Goal: Navigation & Orientation: Find specific page/section

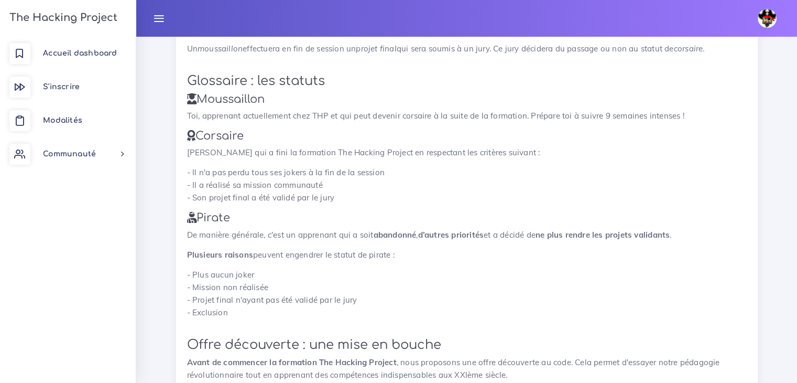
scroll to position [262, 0]
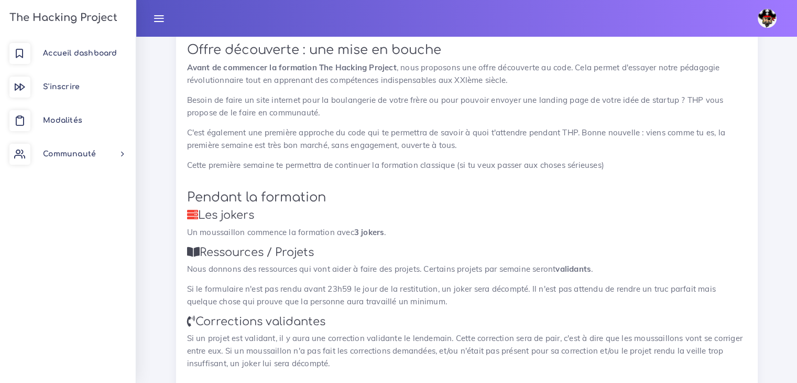
drag, startPoint x: 367, startPoint y: 169, endPoint x: 364, endPoint y: 192, distance: 23.3
drag, startPoint x: 374, startPoint y: 167, endPoint x: 375, endPoint y: 158, distance: 9.4
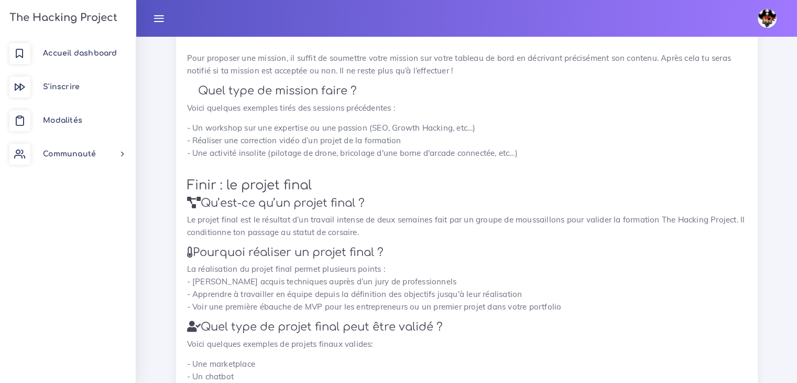
scroll to position [1058, 0]
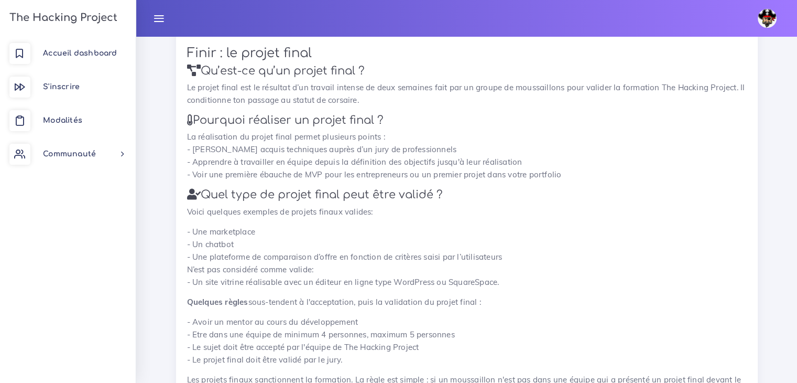
drag, startPoint x: 476, startPoint y: 195, endPoint x: 472, endPoint y: 213, distance: 17.9
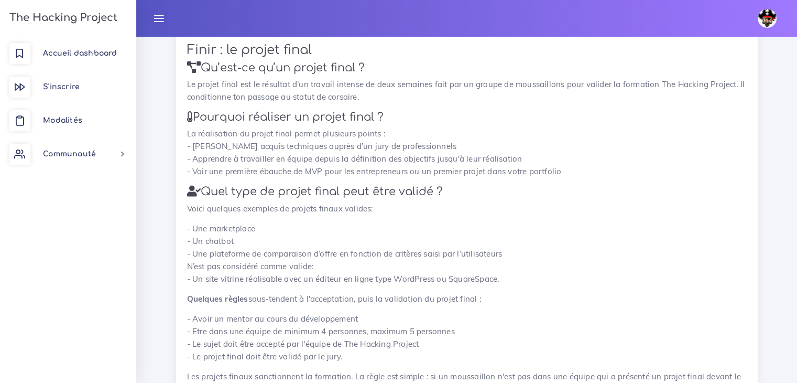
drag, startPoint x: 482, startPoint y: 197, endPoint x: 480, endPoint y: 206, distance: 9.6
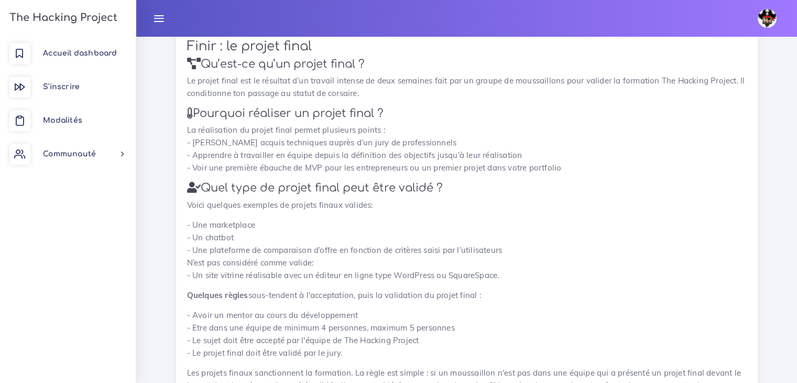
drag, startPoint x: 483, startPoint y: 192, endPoint x: 486, endPoint y: 182, distance: 9.9
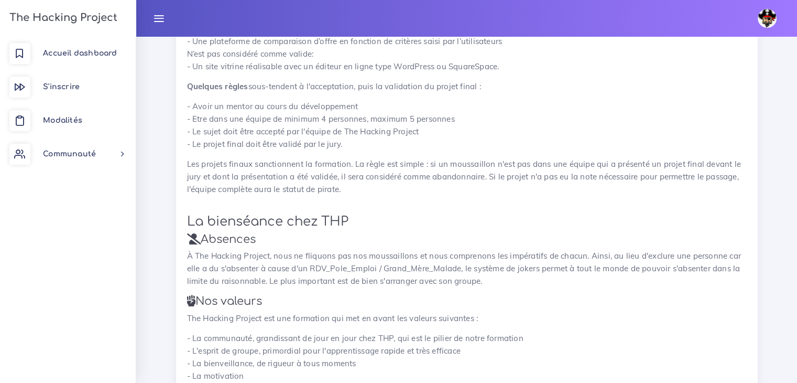
scroll to position [1510, 0]
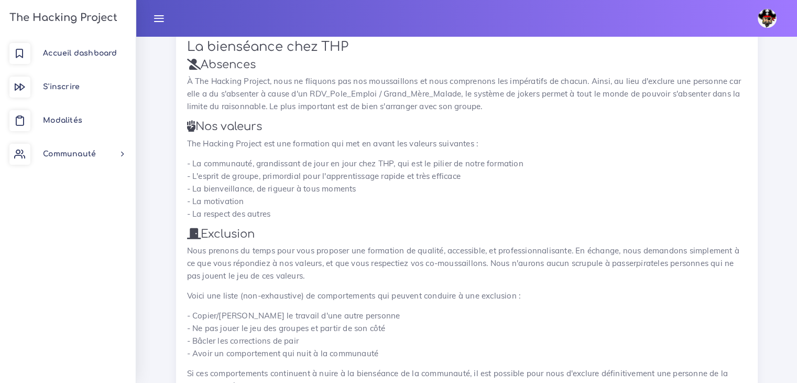
drag, startPoint x: 516, startPoint y: 169, endPoint x: 514, endPoint y: 187, distance: 17.9
drag, startPoint x: 513, startPoint y: 175, endPoint x: 514, endPoint y: 168, distance: 6.3
click at [514, 168] on p "- La communauté, grandissant de jour en jour chez THP, qui est le pilier de not…" at bounding box center [467, 188] width 560 height 63
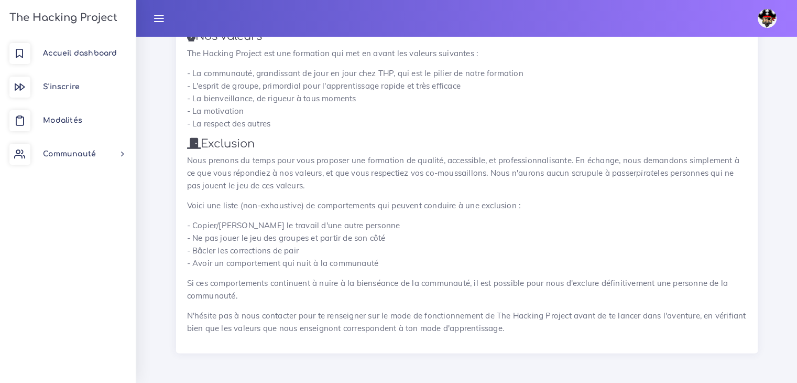
click at [764, 14] on img at bounding box center [767, 18] width 19 height 19
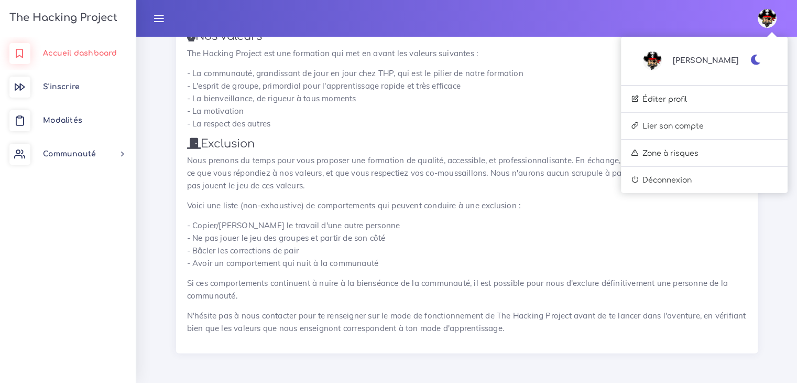
click at [70, 60] on link "Accueil dashboard" at bounding box center [68, 54] width 136 height 34
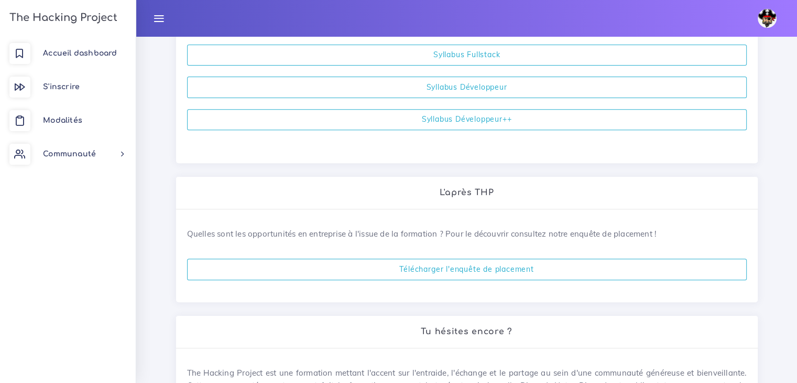
scroll to position [391, 0]
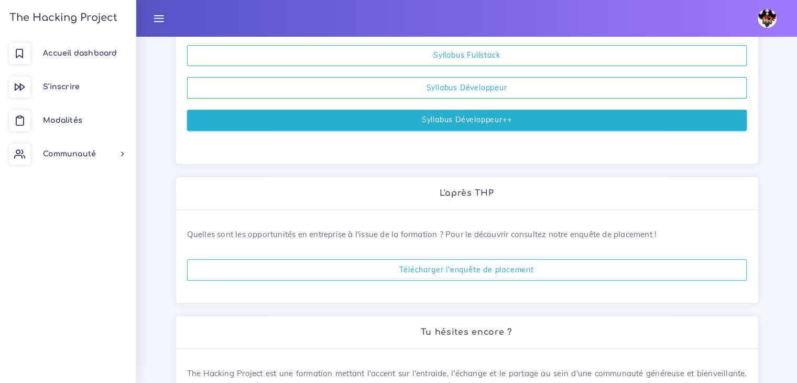
click at [473, 118] on link "Syllabus Développeur++" at bounding box center [467, 120] width 560 height 21
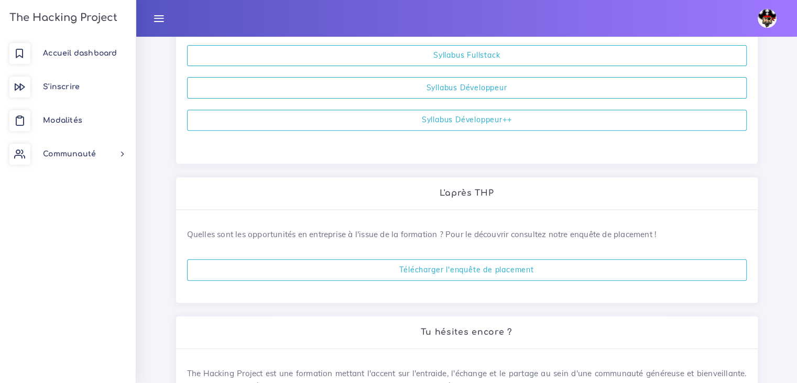
scroll to position [515, 0]
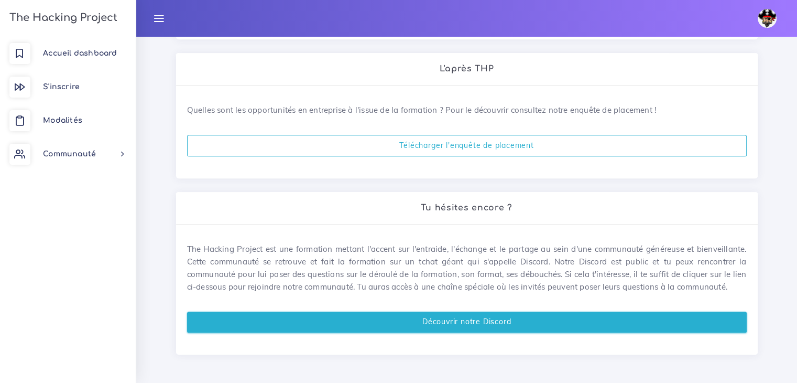
click at [479, 321] on link "Découvrir notre Discord" at bounding box center [467, 321] width 560 height 21
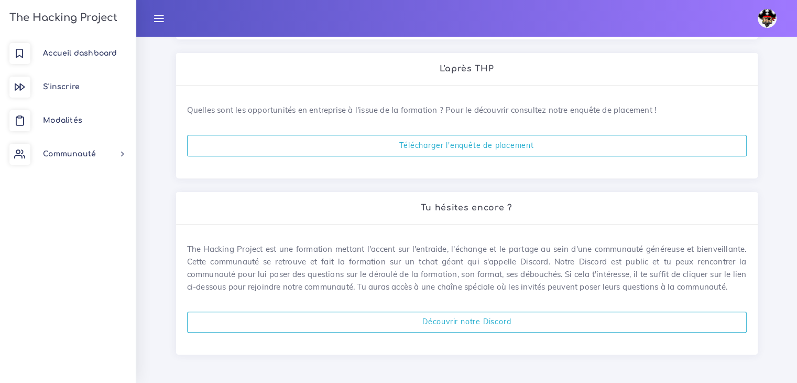
scroll to position [0, 0]
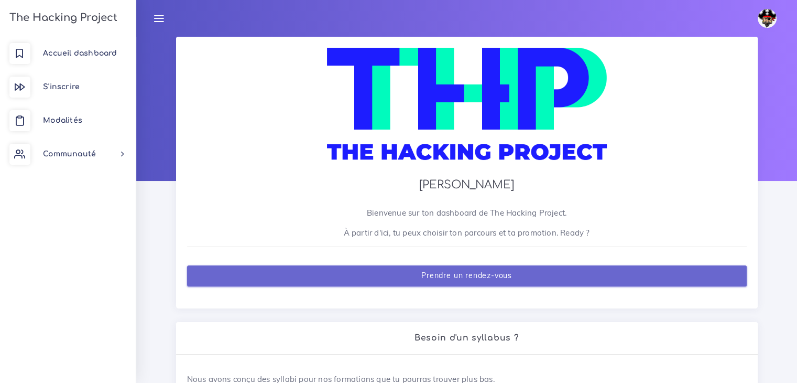
click at [494, 269] on link "Prendre un rendez-vous" at bounding box center [467, 275] width 560 height 21
